Goal: Task Accomplishment & Management: Complete application form

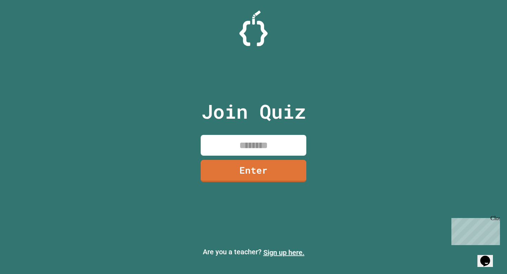
click at [281, 253] on link "Sign up here." at bounding box center [284, 252] width 41 height 8
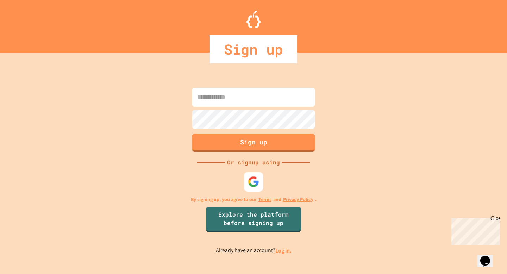
click at [251, 182] on img at bounding box center [254, 182] width 12 height 12
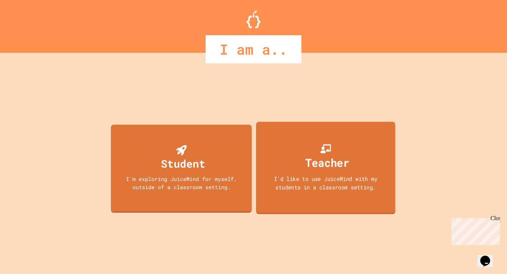
click at [316, 179] on div "I'd like to use JuiceMind with my students in a classroom setting." at bounding box center [325, 183] width 125 height 17
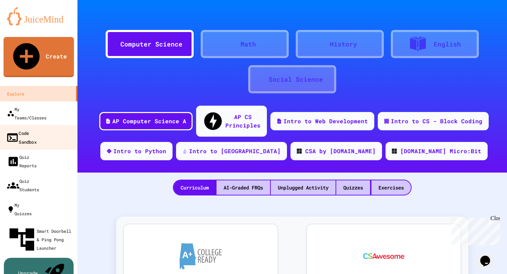
click at [50, 125] on link "Code Sandbox" at bounding box center [39, 137] width 80 height 25
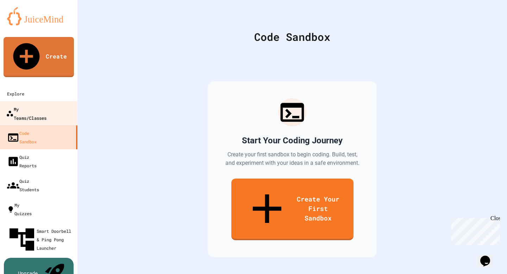
click at [47, 105] on div "My Teams/Classes" at bounding box center [26, 113] width 41 height 17
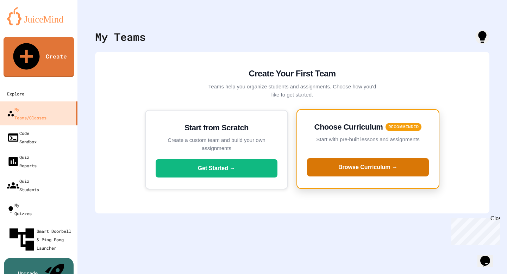
click at [376, 161] on button "Browse Curriculum →" at bounding box center [368, 167] width 122 height 18
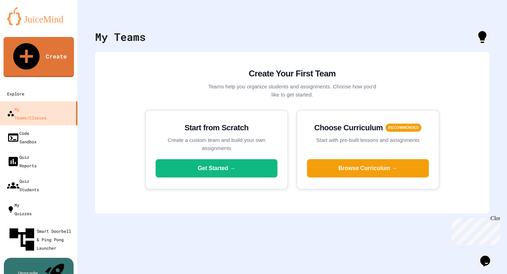
scroll to position [33, 0]
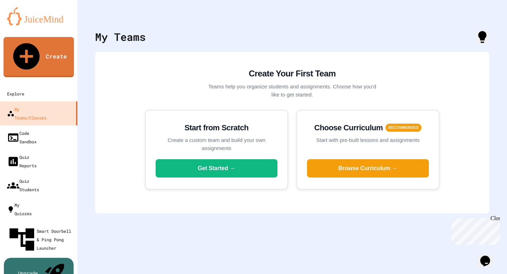
type input "*******"
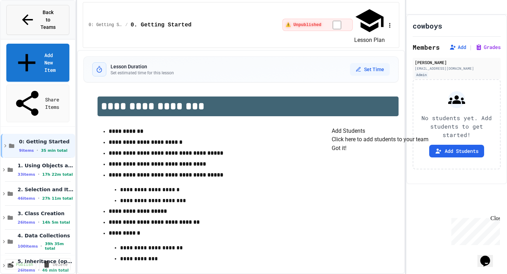
click at [40, 12] on span "Back to Teams" at bounding box center [48, 20] width 17 height 22
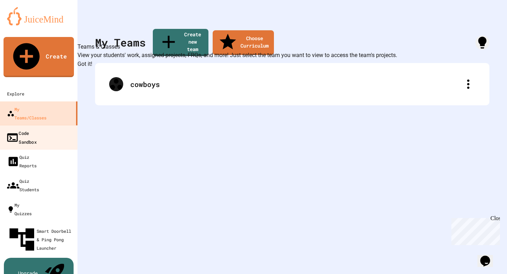
click at [37, 129] on div "Code Sandbox" at bounding box center [21, 137] width 31 height 17
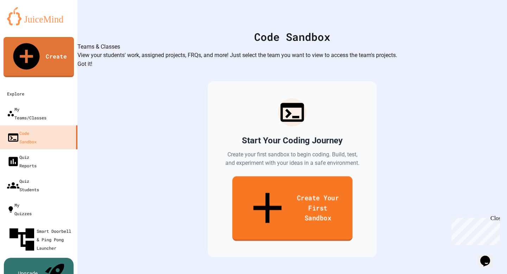
click at [250, 204] on link "Create Your First Sandbox" at bounding box center [292, 209] width 120 height 65
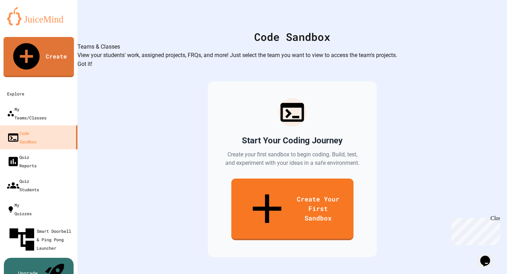
click at [92, 68] on button "Got it!" at bounding box center [85, 64] width 15 height 8
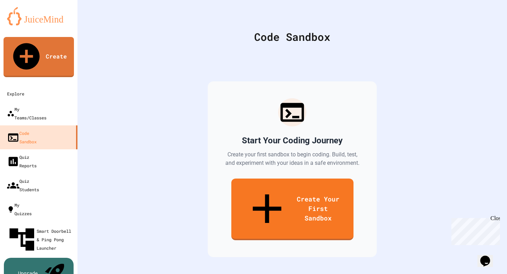
click at [92, 68] on button "Got it!" at bounding box center [85, 64] width 15 height 8
